Goal: Transaction & Acquisition: Purchase product/service

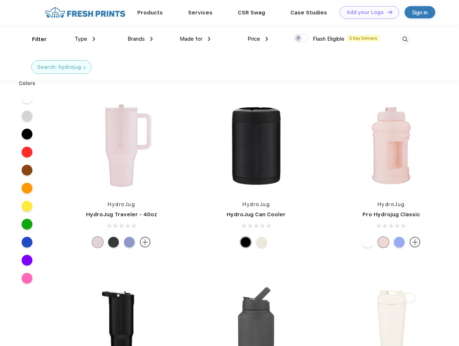
click at [367, 12] on link "Add your Logo Design Tool" at bounding box center [369, 12] width 59 height 13
click at [0, 0] on div "Design Tool" at bounding box center [0, 0] width 0 height 0
click at [386, 12] on link "Add your Logo Design Tool" at bounding box center [369, 12] width 59 height 13
click at [35, 39] on div "Filter" at bounding box center [39, 39] width 15 height 8
click at [85, 39] on span "Type" at bounding box center [81, 39] width 13 height 6
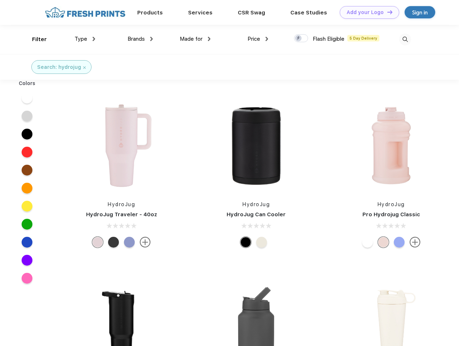
click at [140, 39] on span "Brands" at bounding box center [135, 39] width 17 height 6
click at [195, 39] on span "Made for" at bounding box center [191, 39] width 23 height 6
click at [258, 39] on span "Price" at bounding box center [253, 39] width 13 height 6
click at [301, 39] on div at bounding box center [301, 38] width 14 height 8
click at [298, 39] on input "checkbox" at bounding box center [296, 36] width 5 height 5
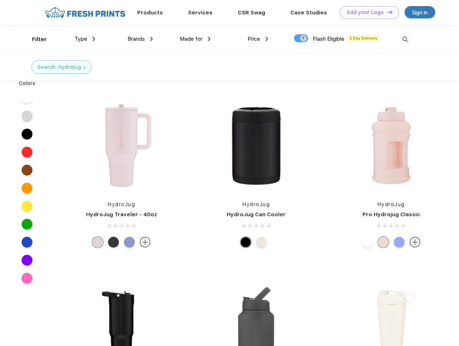
click at [405, 39] on img at bounding box center [405, 39] width 12 height 12
